Goal: Book appointment/travel/reservation

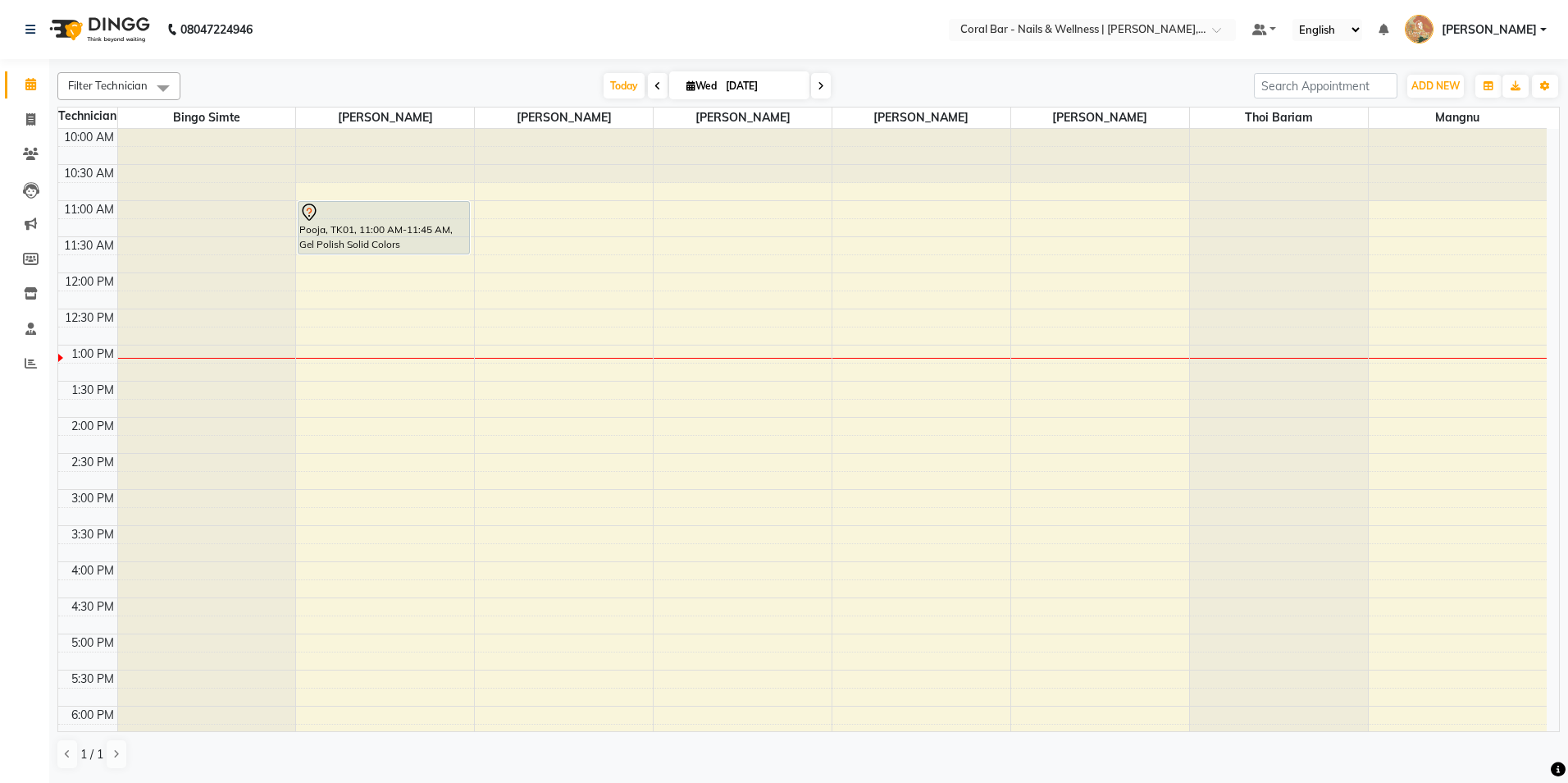
scroll to position [17, 0]
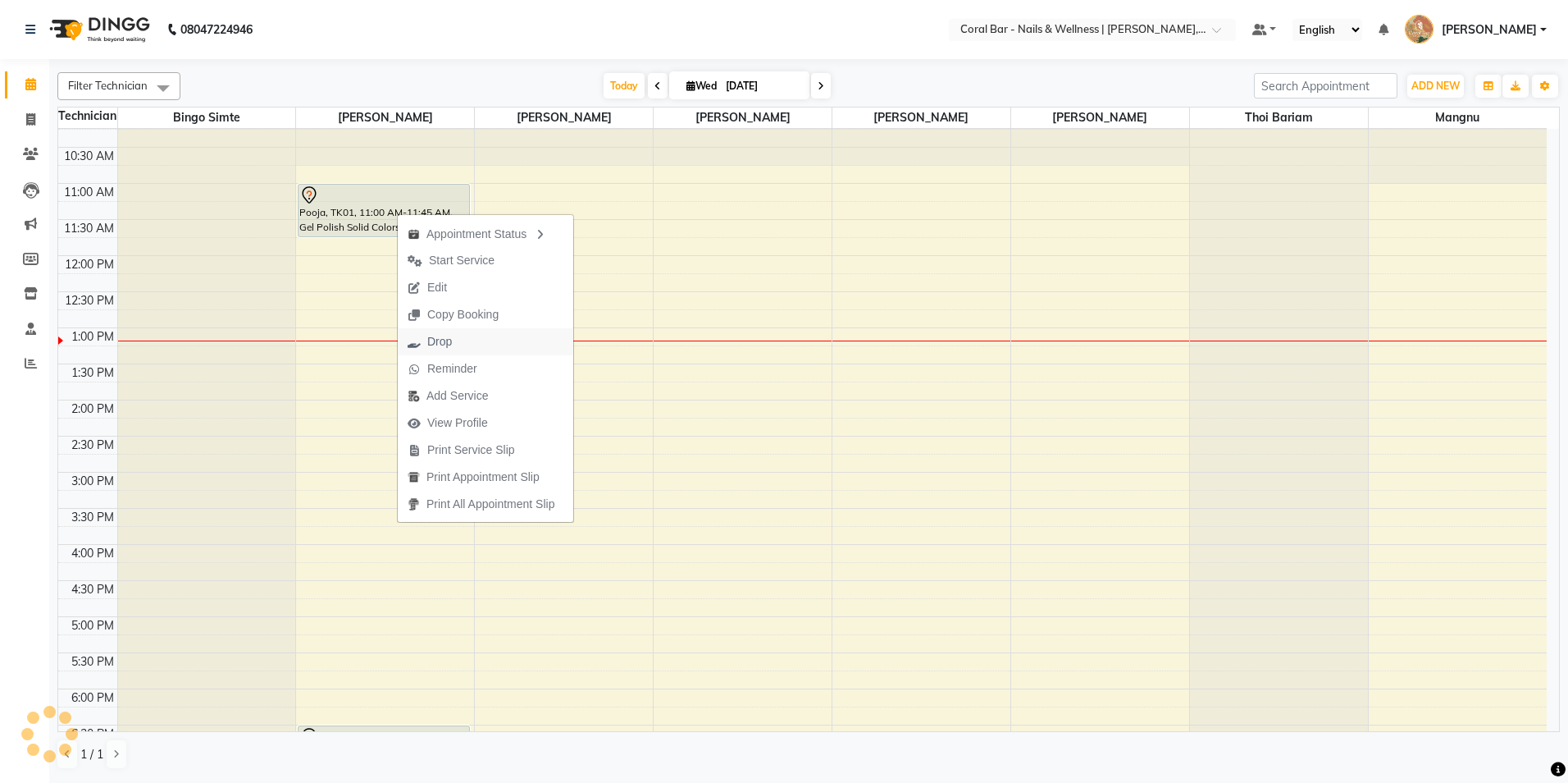
click at [428, 347] on span "Drop" at bounding box center [439, 341] width 24 height 17
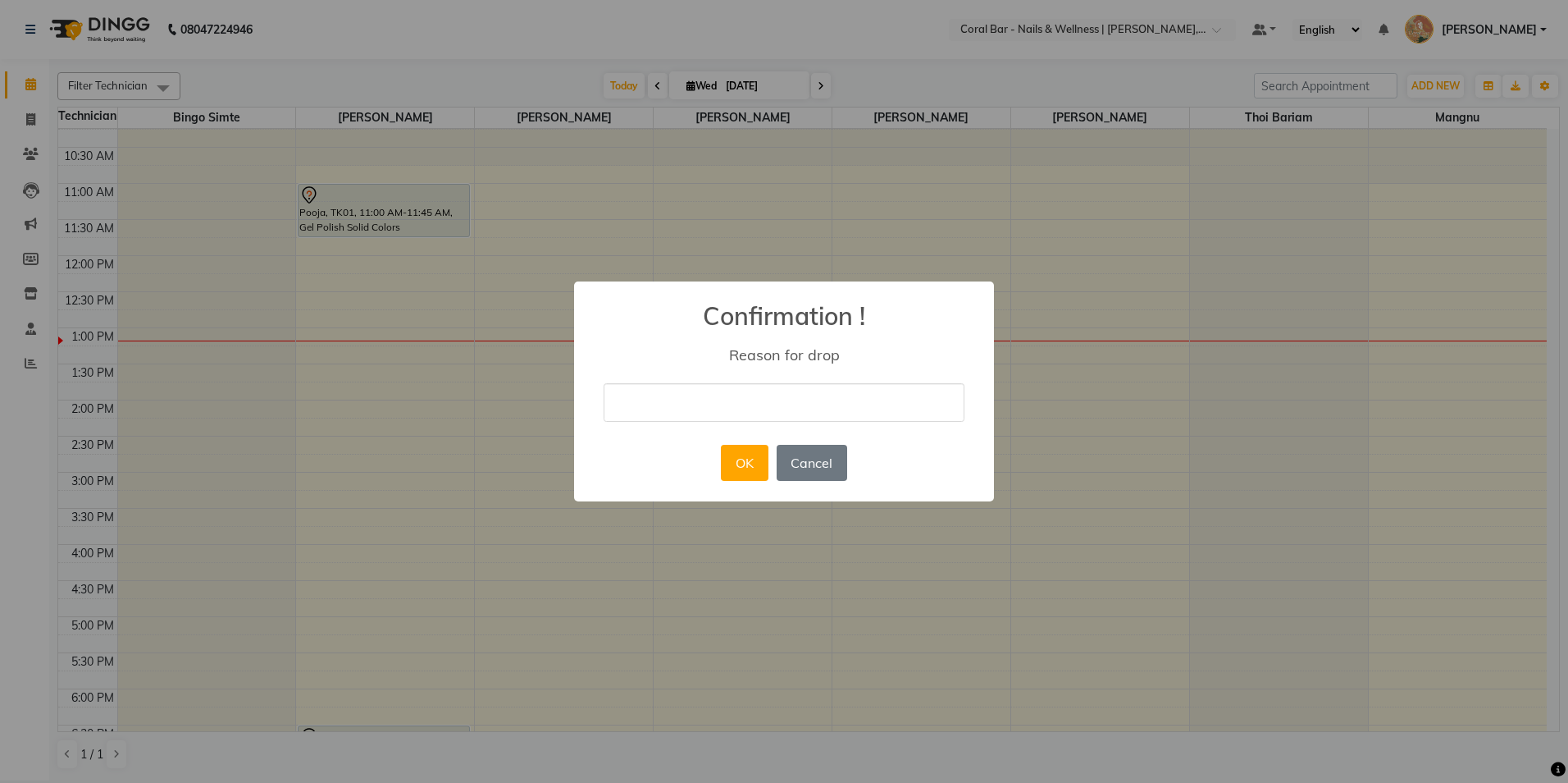
click at [628, 406] on input "text" at bounding box center [784, 402] width 361 height 39
type input "NO Show"
click at [747, 458] on button "OK" at bounding box center [744, 463] width 47 height 36
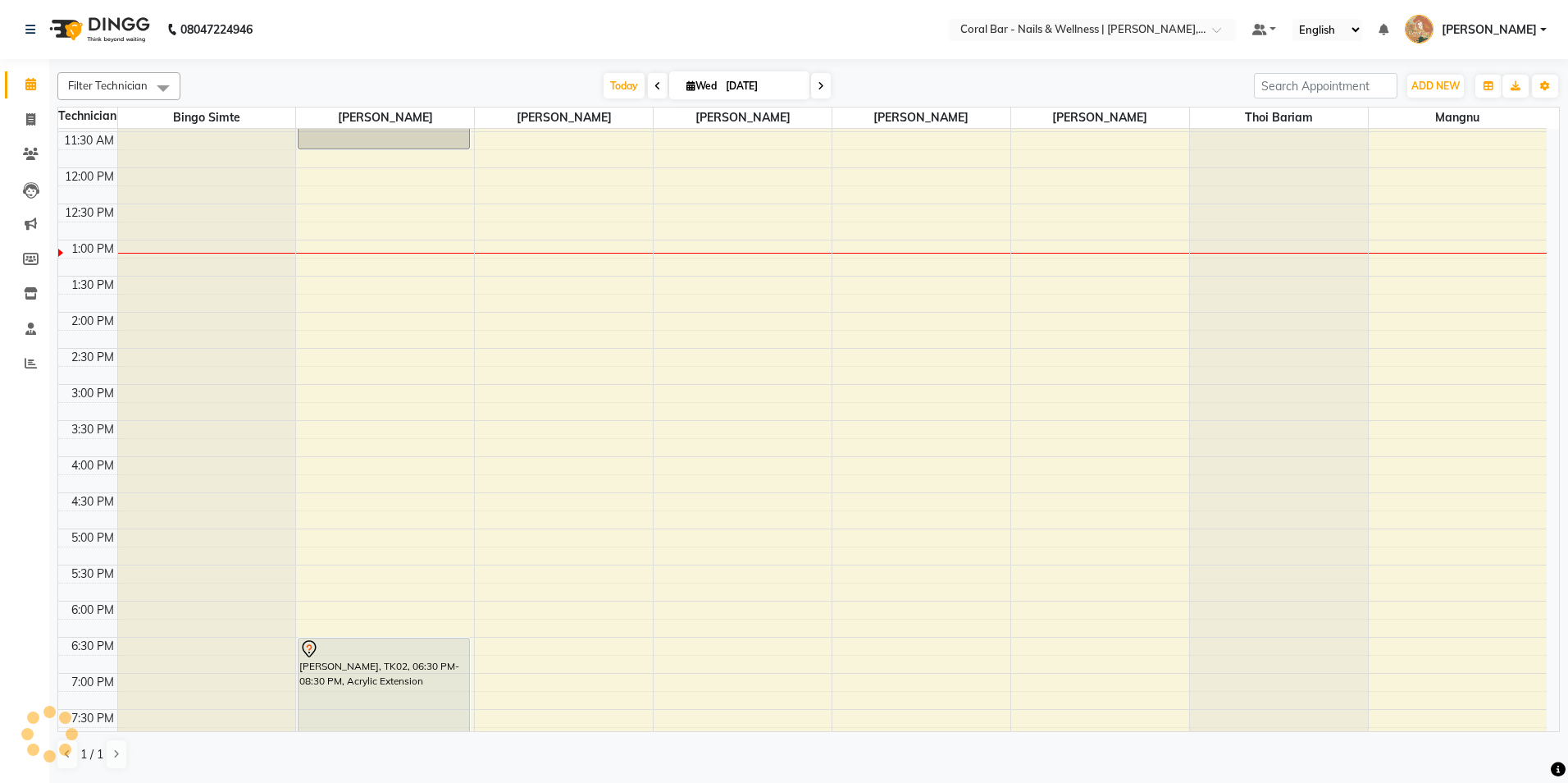
scroll to position [99, 0]
click at [342, 329] on div "10:00 AM 10:30 AM 11:00 AM 11:30 AM 12:00 PM 12:30 PM 1:00 PM 1:30 PM 2:00 PM 2…" at bounding box center [802, 462] width 1489 height 866
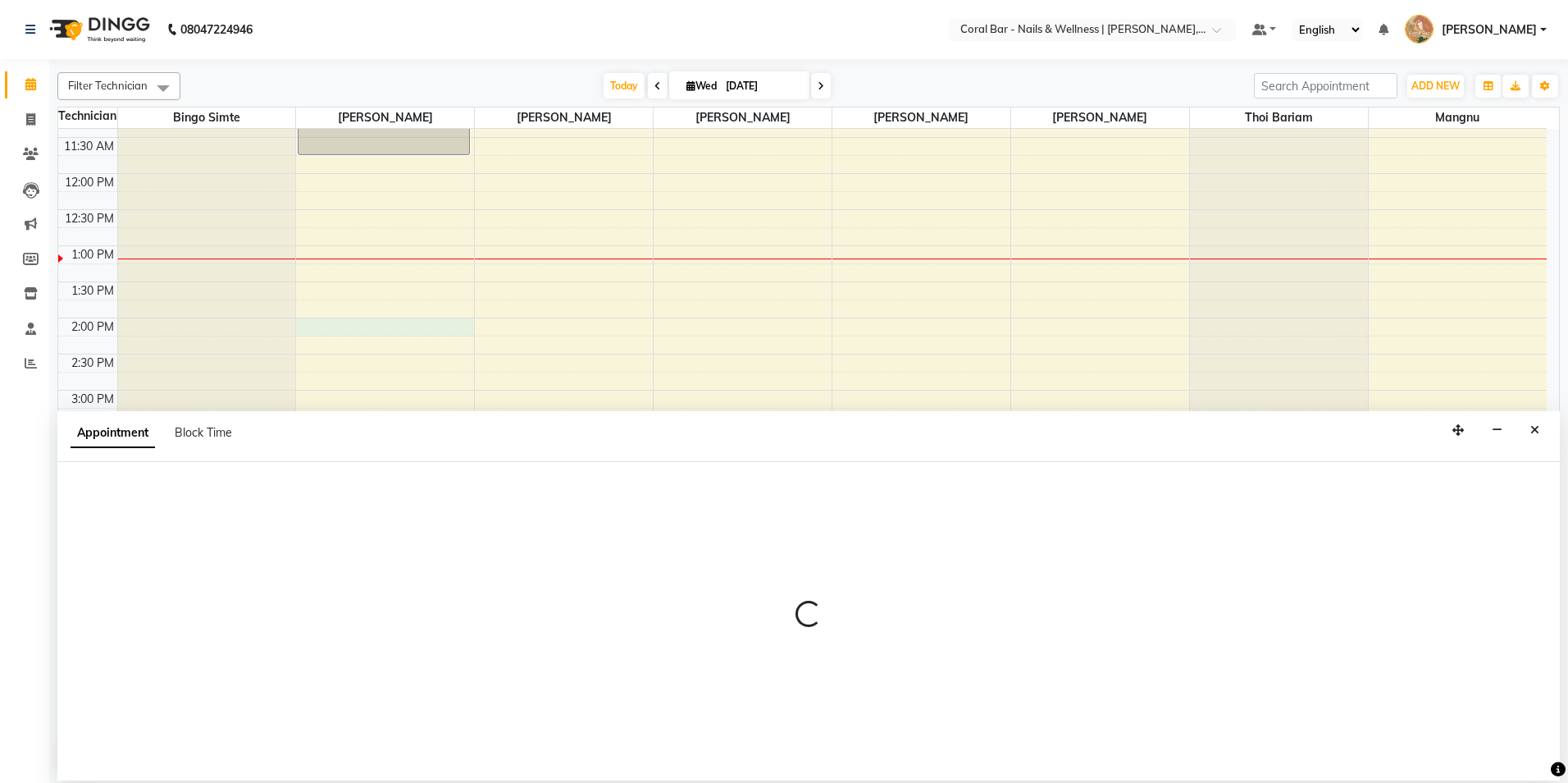
select select "66409"
select select "tentative"
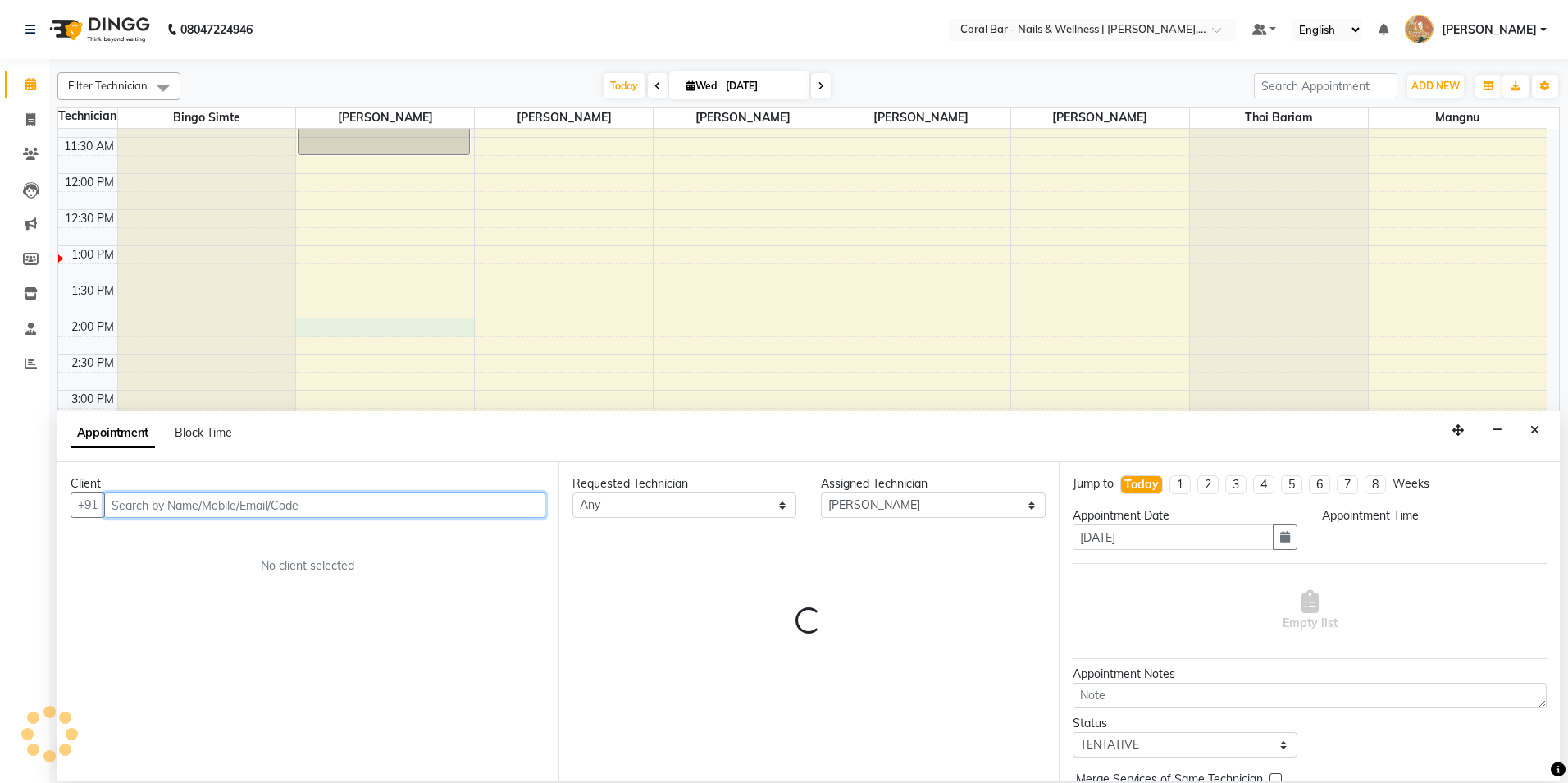
select select "840"
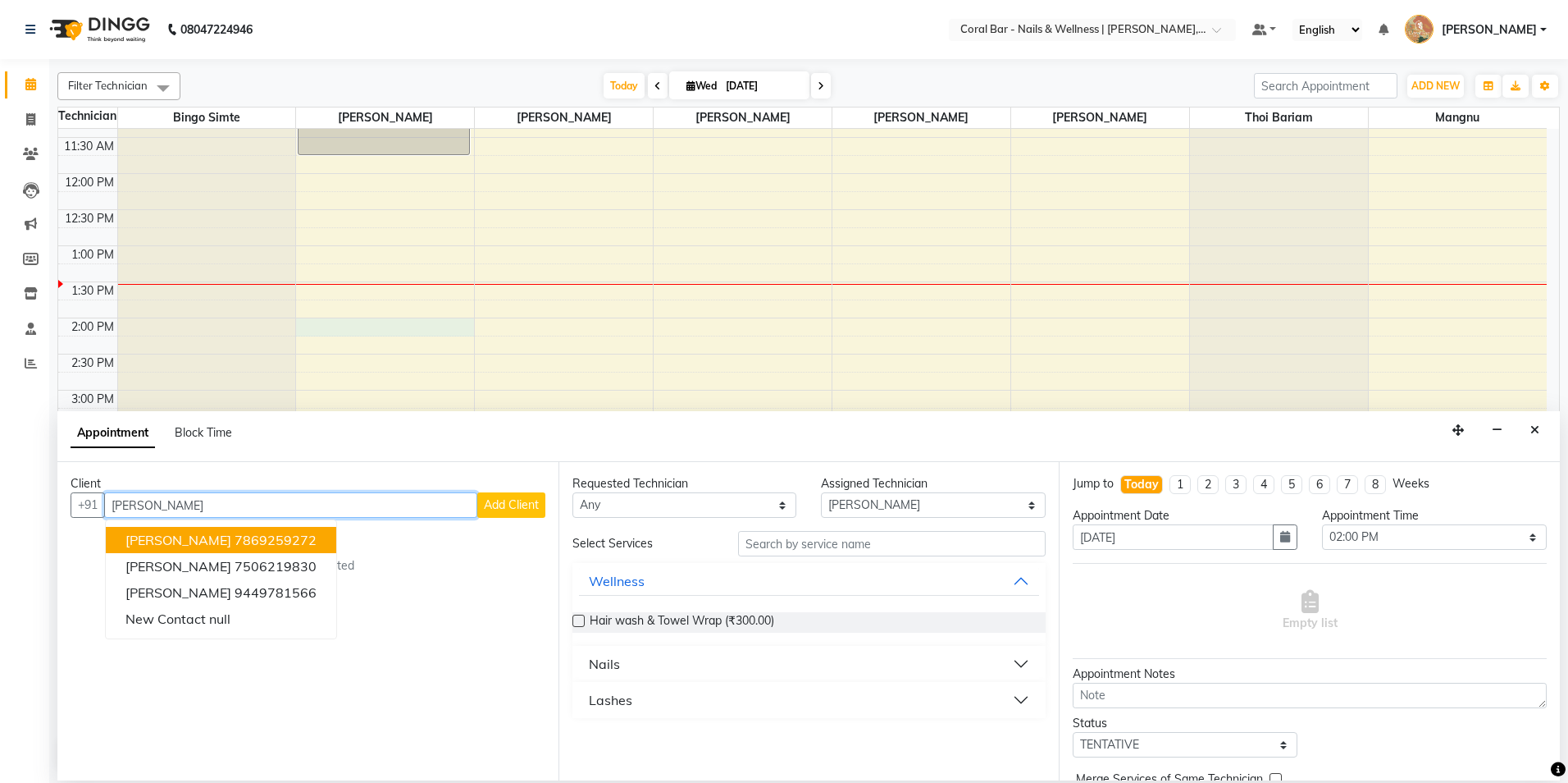
type input "[PERSON_NAME]"
click at [526, 497] on span "Add Client" at bounding box center [511, 505] width 55 height 14
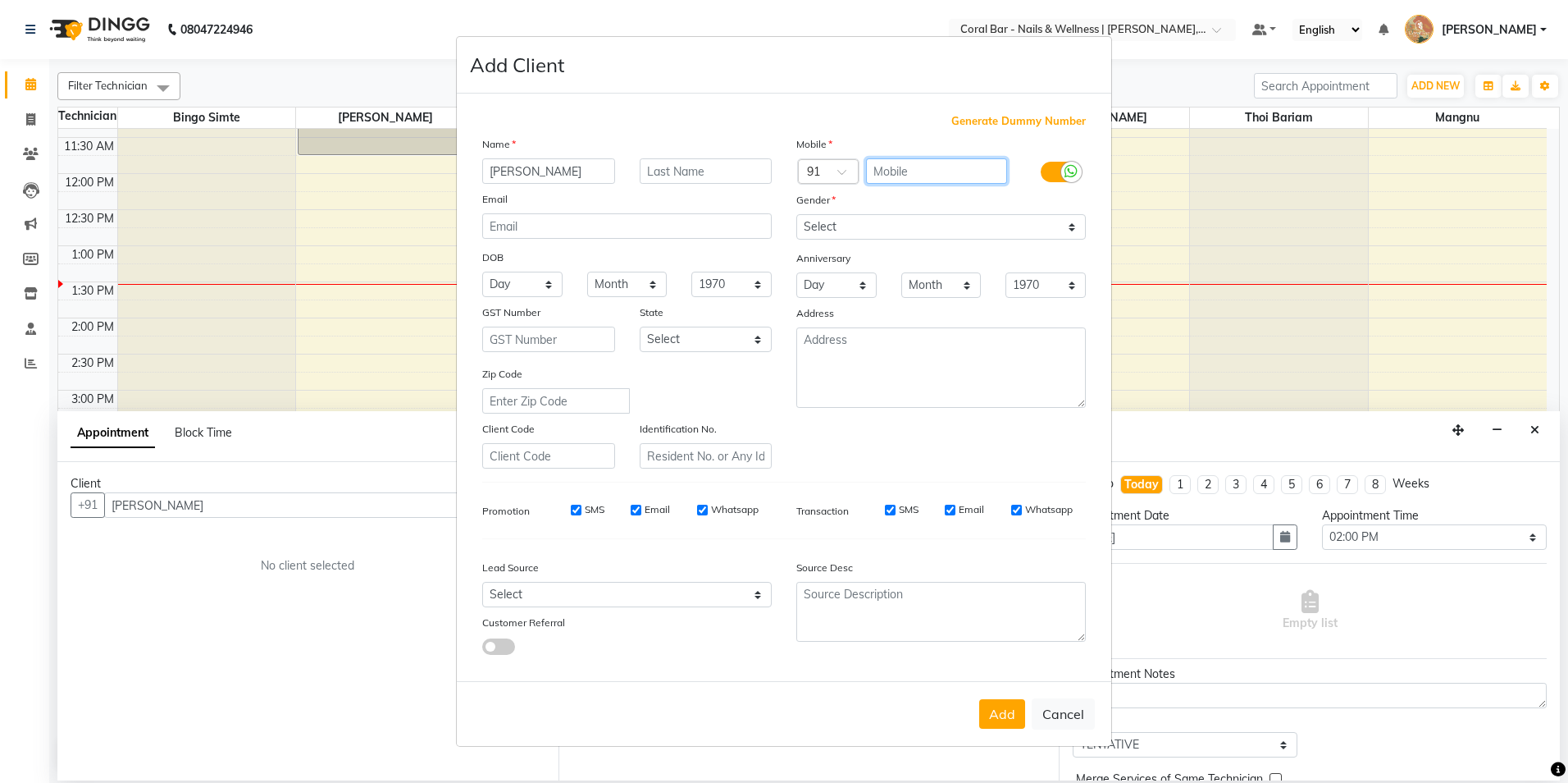
click at [937, 167] on input "text" at bounding box center [938, 171] width 142 height 25
type input "7022888207"
click at [838, 223] on select "Select [DEMOGRAPHIC_DATA] [DEMOGRAPHIC_DATA] Other Prefer Not To Say" at bounding box center [940, 227] width 289 height 25
select select "[DEMOGRAPHIC_DATA]"
click at [796, 214] on select "Select [DEMOGRAPHIC_DATA] [DEMOGRAPHIC_DATA] Other Prefer Not To Say" at bounding box center [940, 227] width 289 height 25
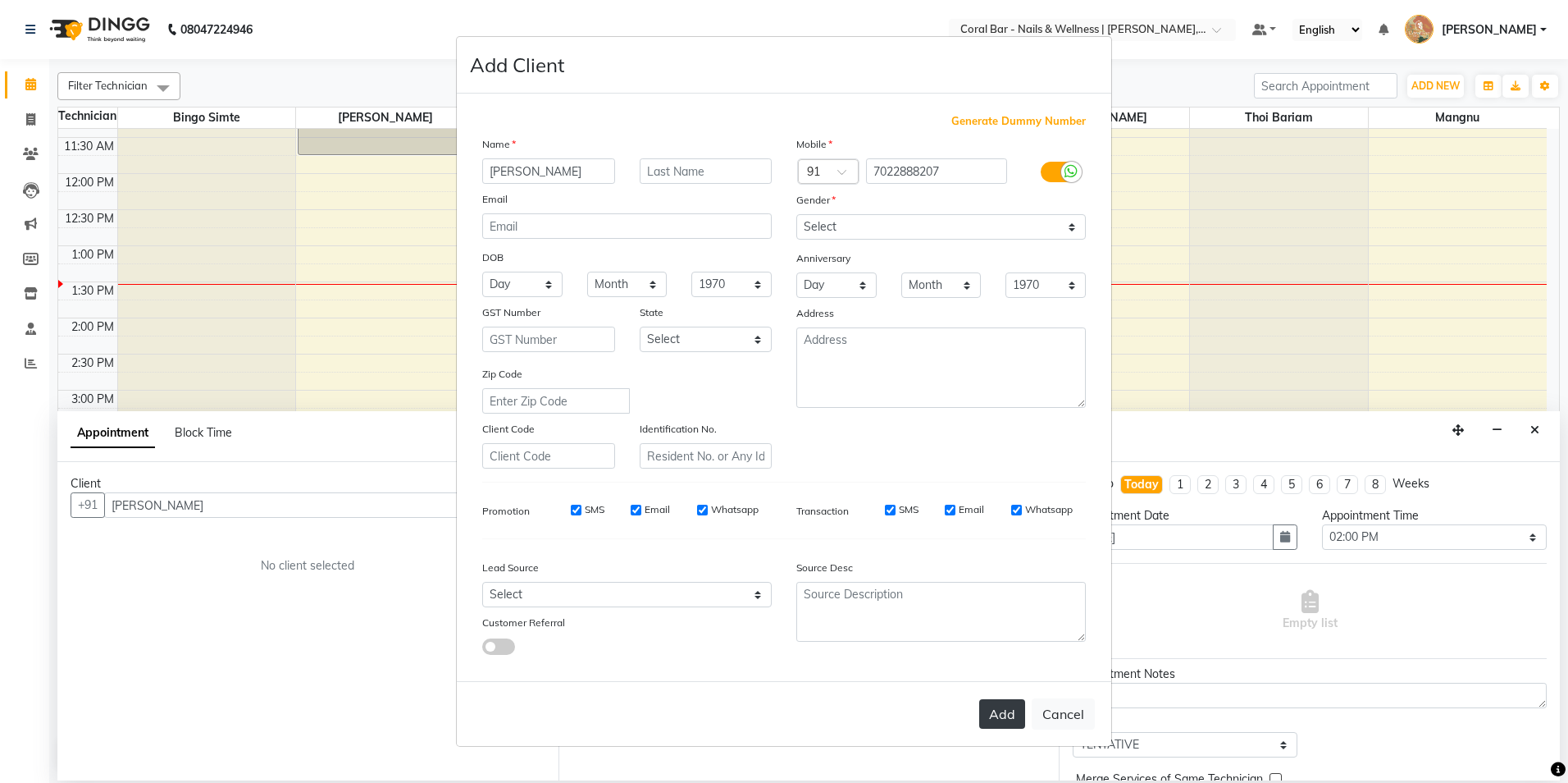
click at [996, 715] on button "Add" at bounding box center [1002, 714] width 46 height 30
type input "7022888207"
select select
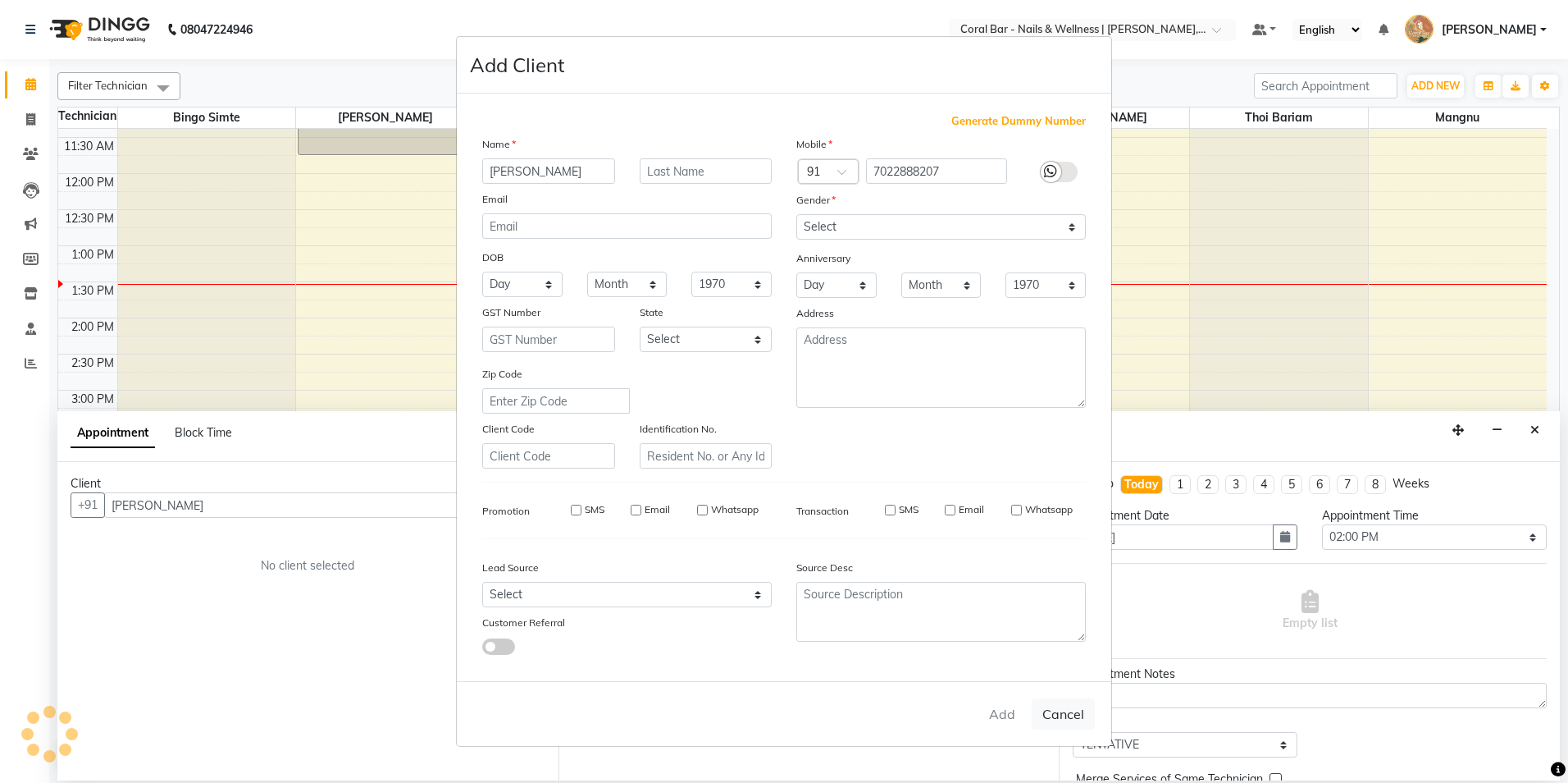
select select
checkbox input "false"
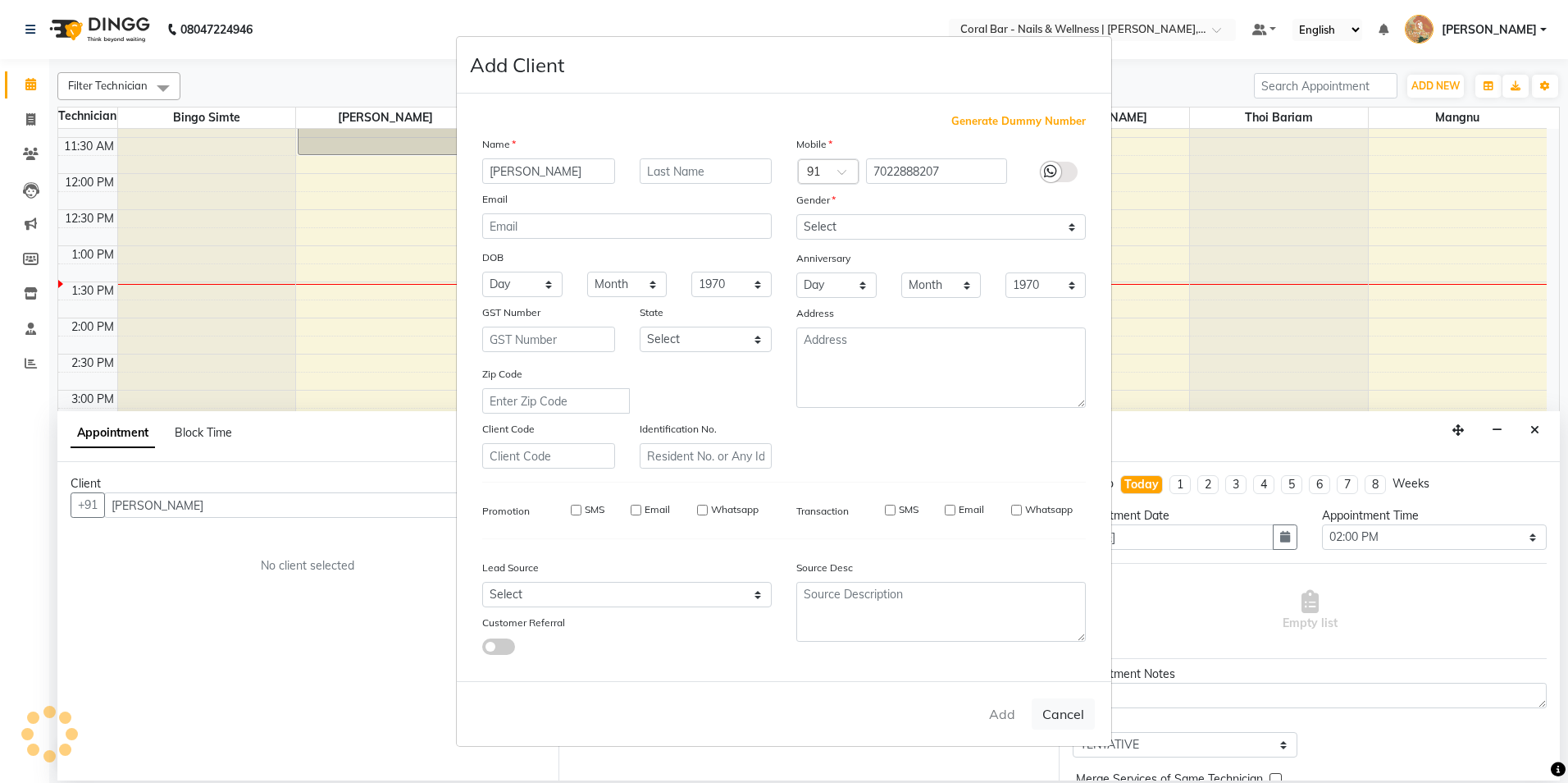
checkbox input "false"
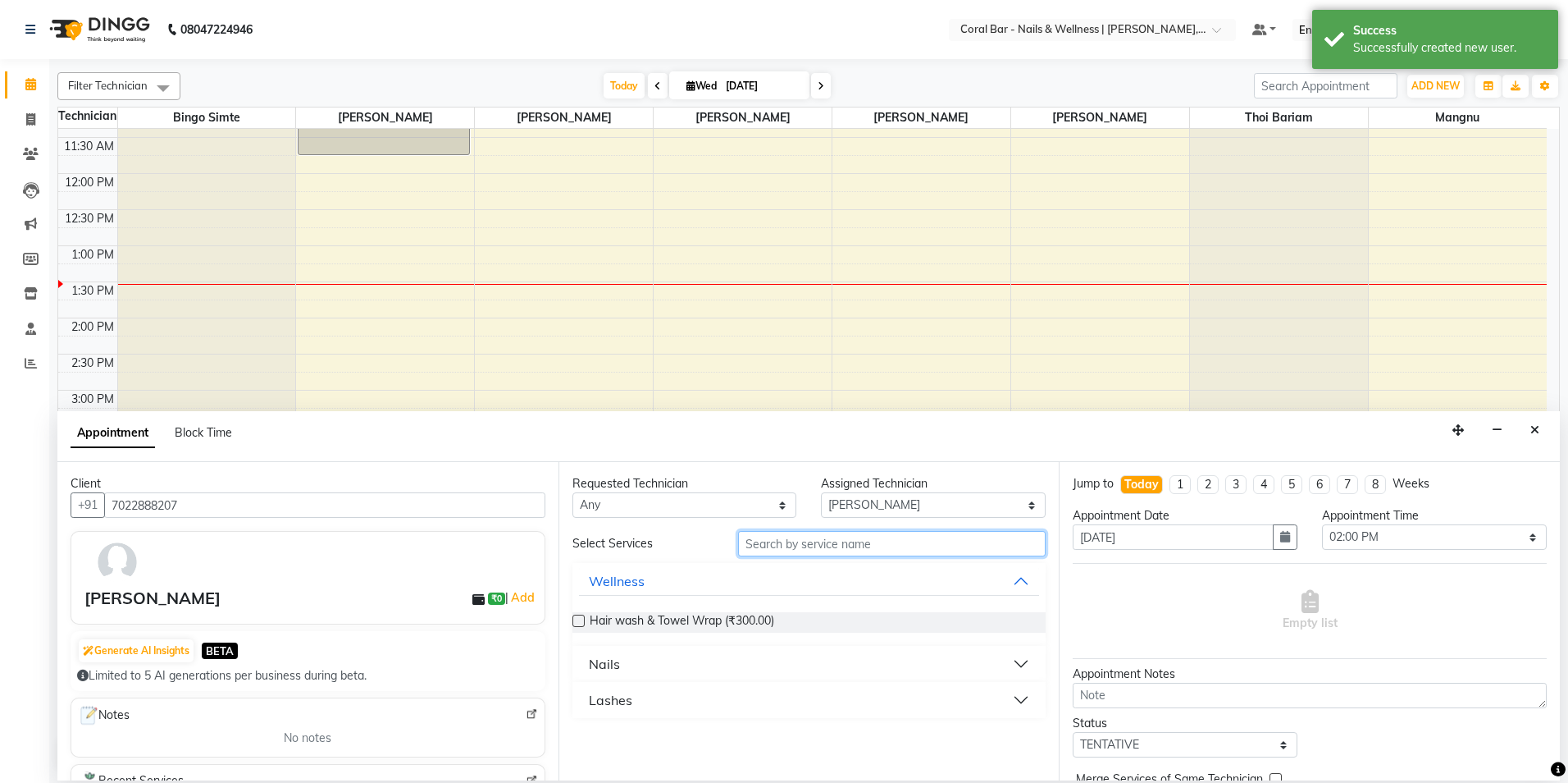
click at [800, 550] on input "text" at bounding box center [892, 543] width 307 height 25
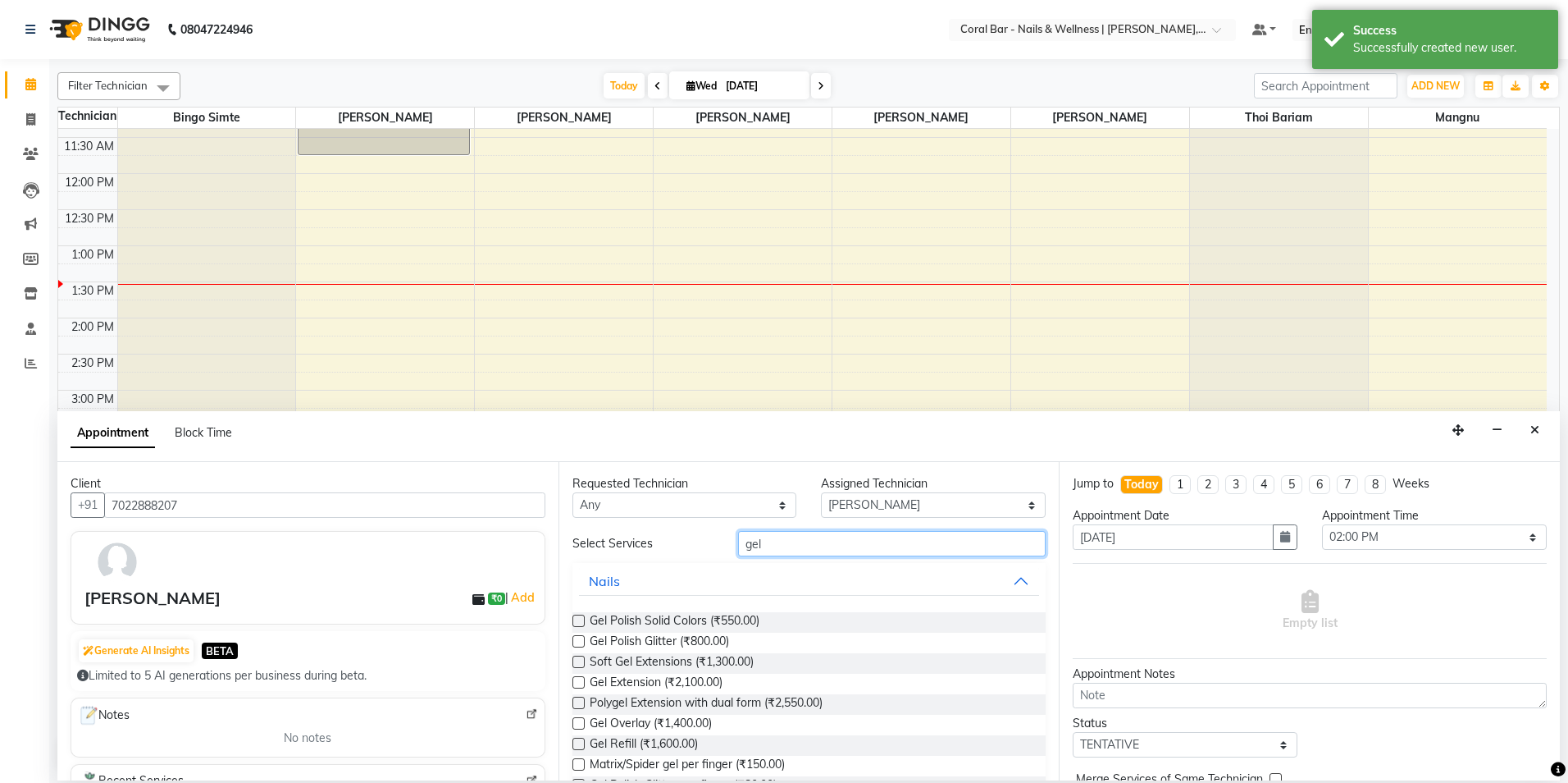
type input "gel"
click at [576, 620] on label at bounding box center [579, 621] width 13 height 13
click at [576, 620] on input "checkbox" at bounding box center [578, 623] width 11 height 11
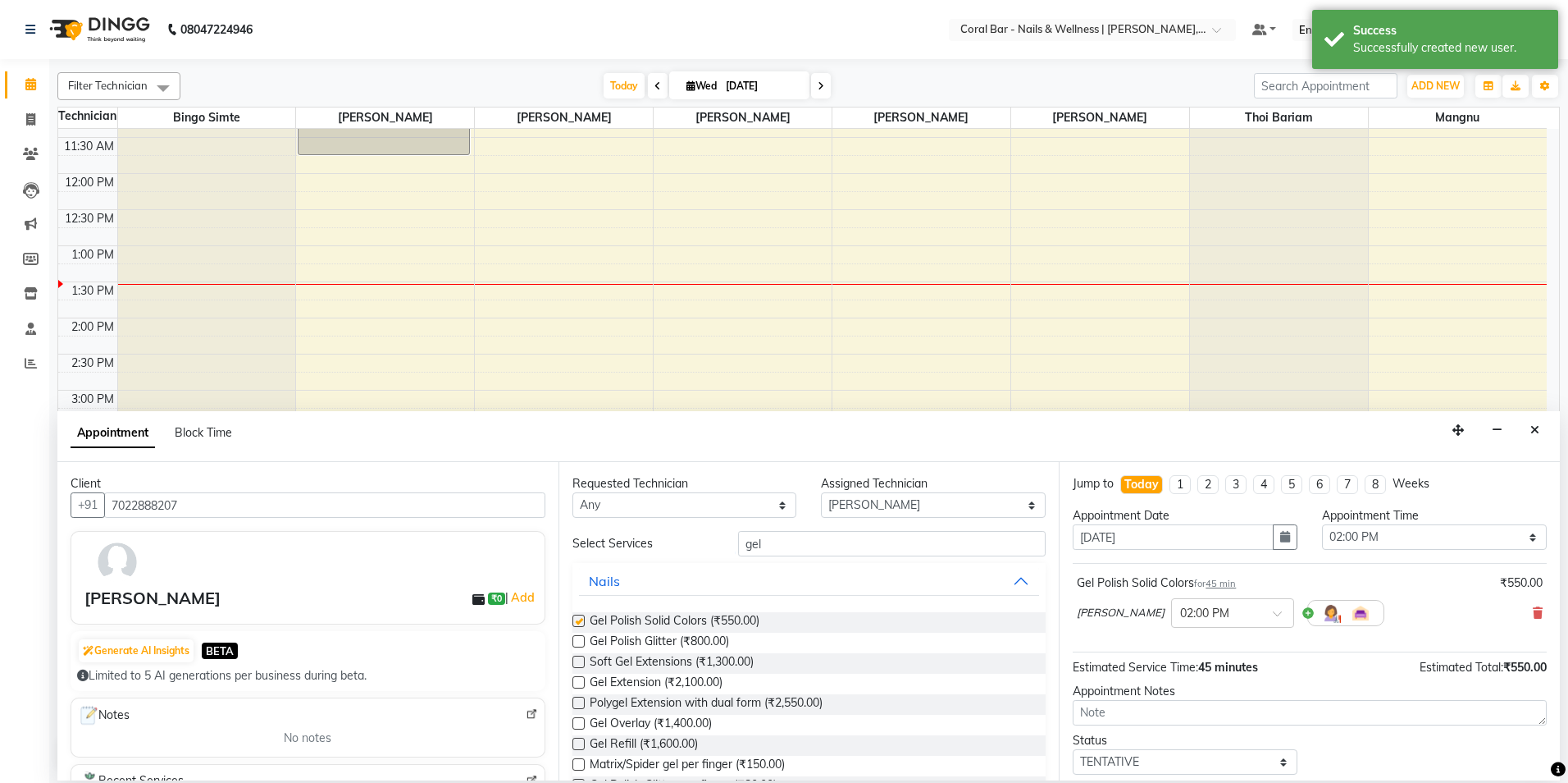
checkbox input "false"
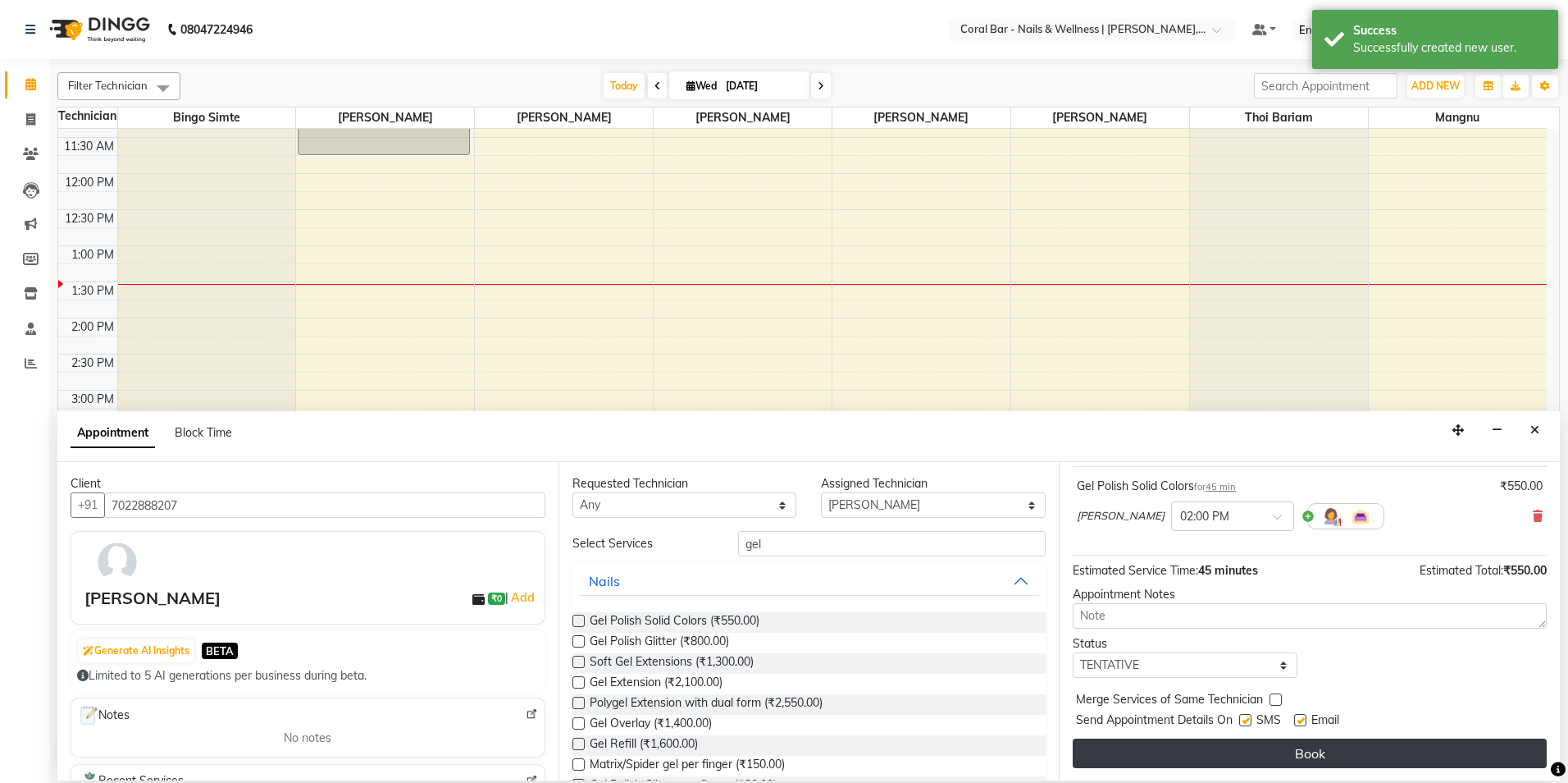
scroll to position [97, 0]
click at [1277, 758] on button "Book" at bounding box center [1310, 752] width 474 height 30
